Goal: Transaction & Acquisition: Purchase product/service

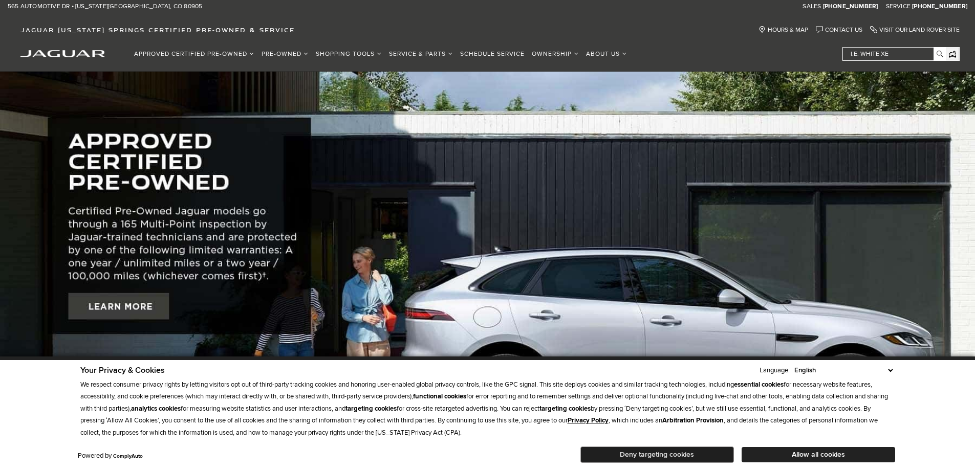
click at [705, 458] on button "Deny targeting cookies" at bounding box center [658, 455] width 154 height 16
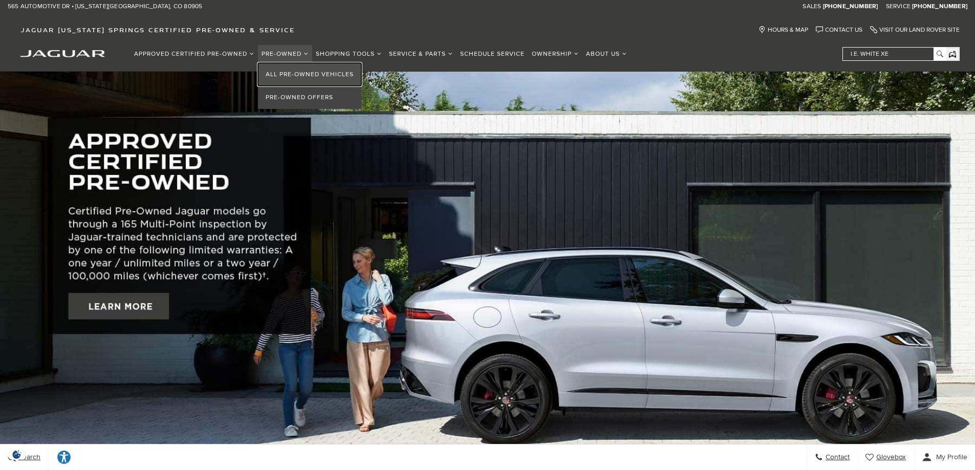
click at [283, 77] on link "All Pre-Owned Vehicles" at bounding box center [309, 74] width 103 height 23
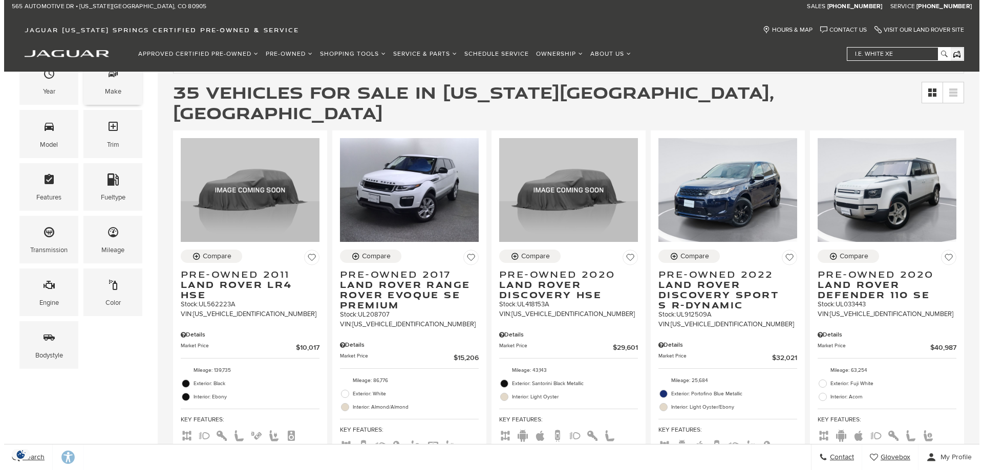
scroll to position [205, 0]
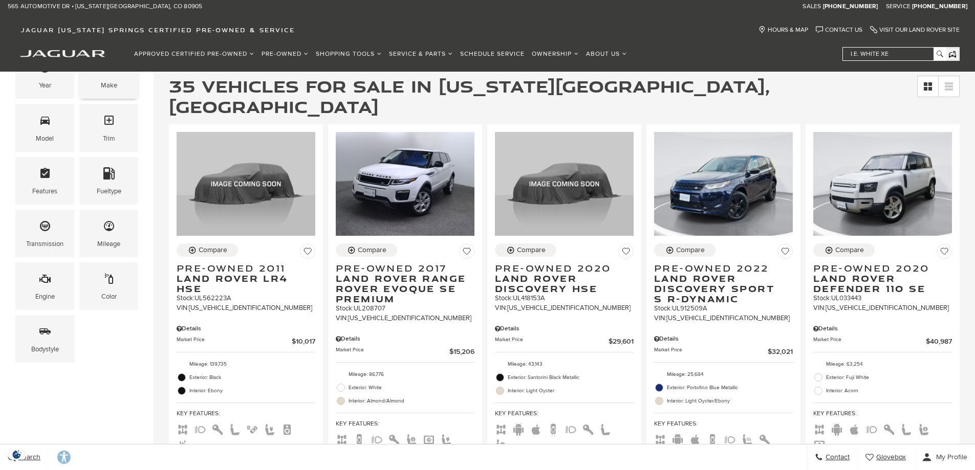
click at [104, 82] on div "Make" at bounding box center [109, 85] width 16 height 11
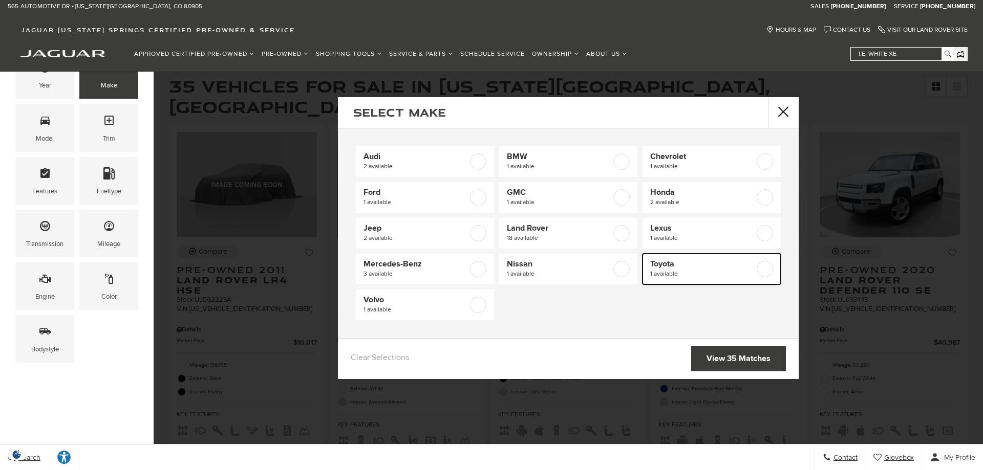
click at [699, 279] on span "1 available" at bounding box center [702, 274] width 104 height 10
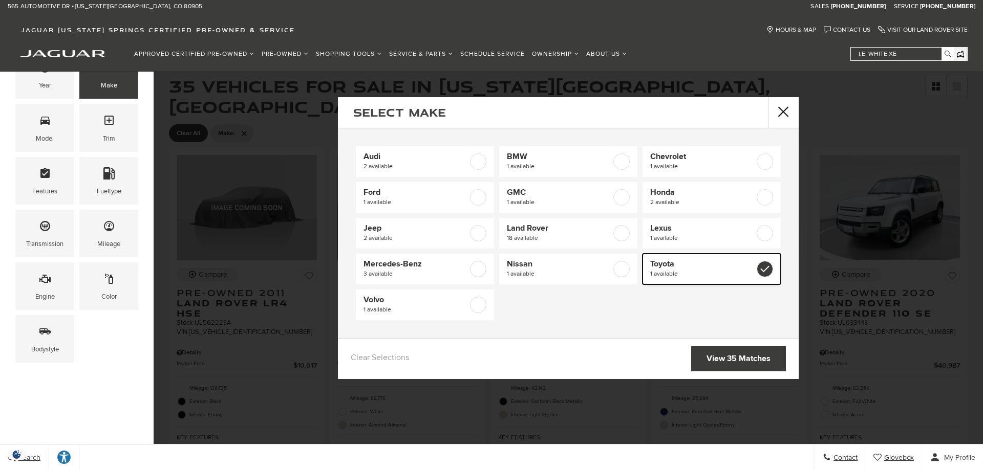
type input "$29,888"
checkbox input "true"
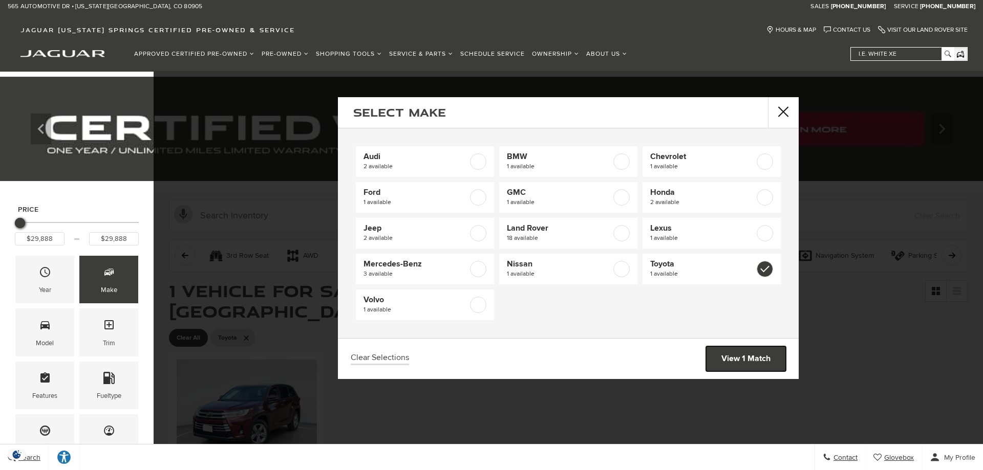
click at [721, 358] on link "View 1 Match" at bounding box center [746, 359] width 80 height 25
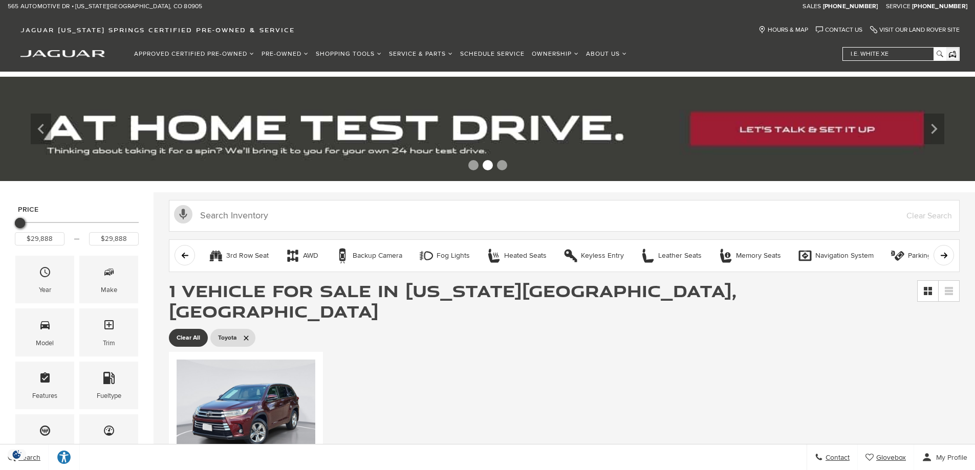
scroll to position [51, 0]
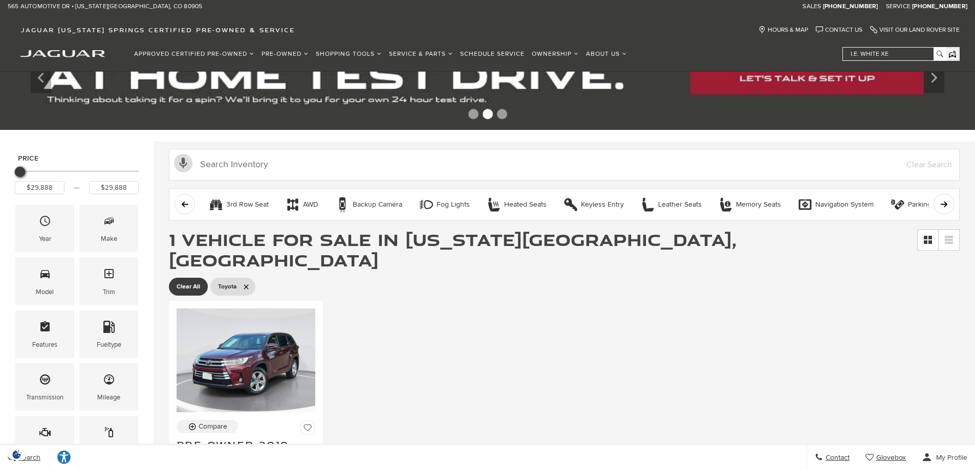
drag, startPoint x: 244, startPoint y: 266, endPoint x: 269, endPoint y: 219, distance: 53.6
click at [244, 283] on icon at bounding box center [246, 287] width 8 height 8
type input "$10,017"
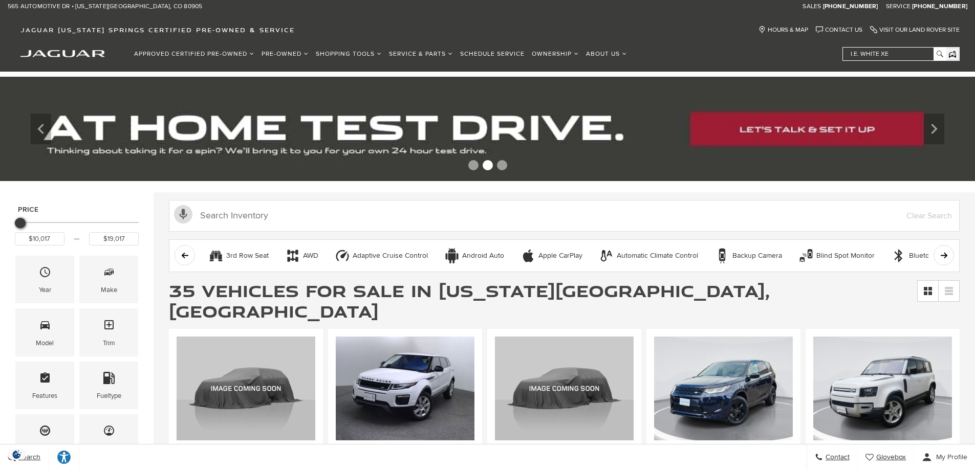
type input "$10,517"
drag, startPoint x: 132, startPoint y: 228, endPoint x: 0, endPoint y: 232, distance: 131.6
click at [0, 232] on div "Price $10,017 $10,517 Year Make Model Trim Features Fueltype Transmission Milea…" at bounding box center [77, 388] width 154 height 393
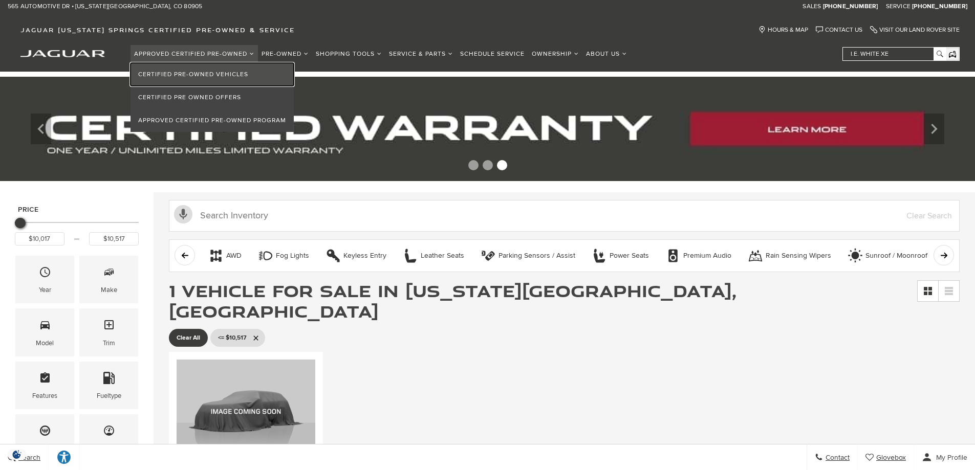
click at [218, 73] on link "Certified Pre-Owned Vehicles" at bounding box center [212, 74] width 163 height 23
